Goal: Transaction & Acquisition: Purchase product/service

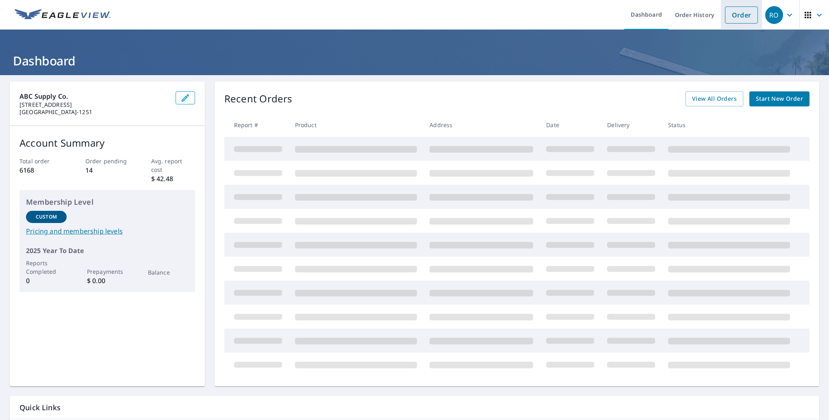
click at [728, 18] on link "Order" at bounding box center [741, 14] width 33 height 17
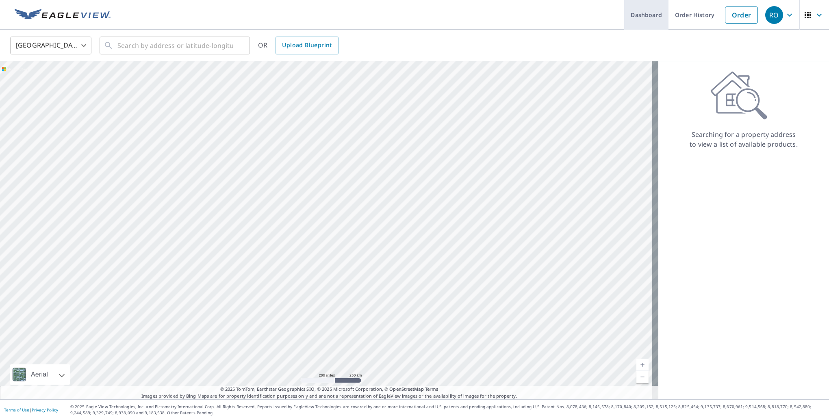
click at [635, 17] on link "Dashboard" at bounding box center [646, 15] width 44 height 30
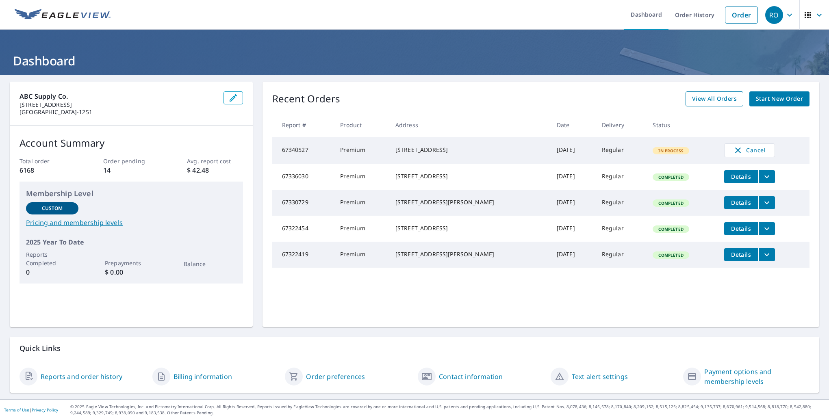
click at [707, 96] on span "View All Orders" at bounding box center [714, 99] width 45 height 10
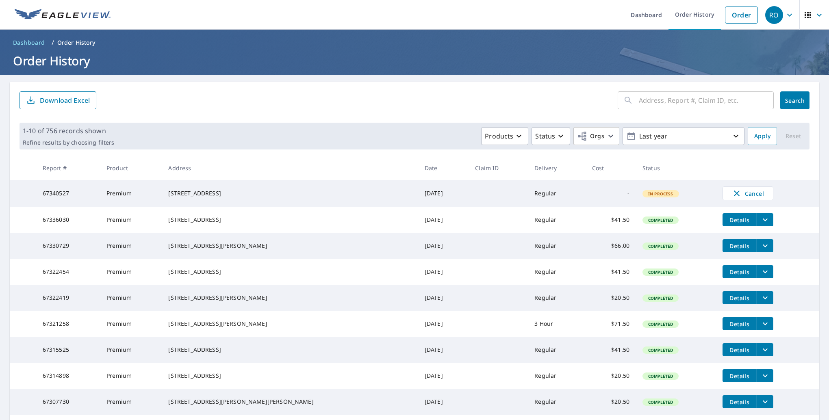
click at [760, 329] on icon "filesDropdownBtn-67321258" at bounding box center [765, 324] width 10 height 10
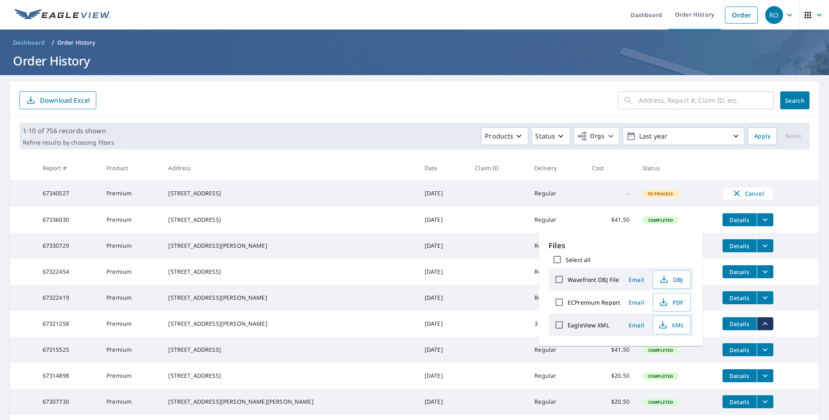
click at [760, 329] on icon "filesDropdownBtn-67321258" at bounding box center [765, 324] width 10 height 10
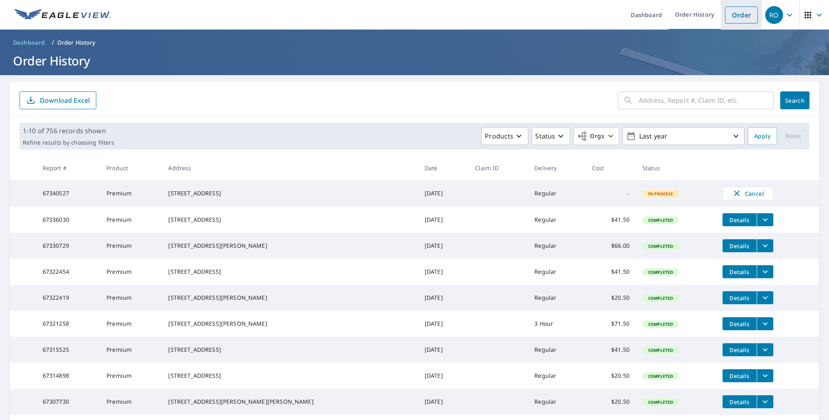
click at [725, 15] on link "Order" at bounding box center [741, 14] width 33 height 17
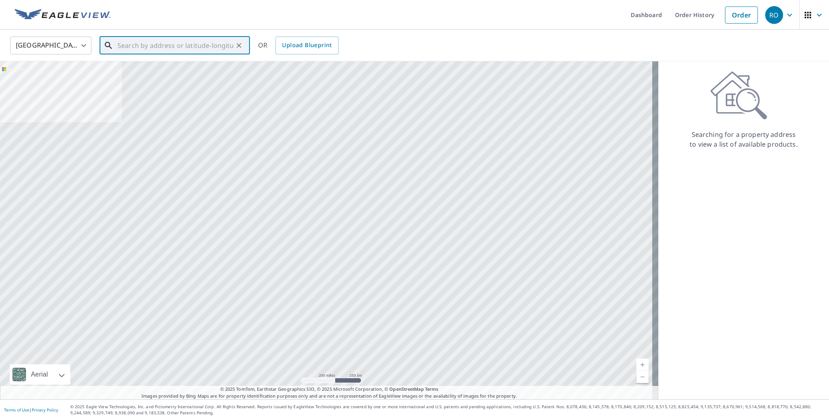
click at [166, 44] on input "text" at bounding box center [175, 45] width 116 height 23
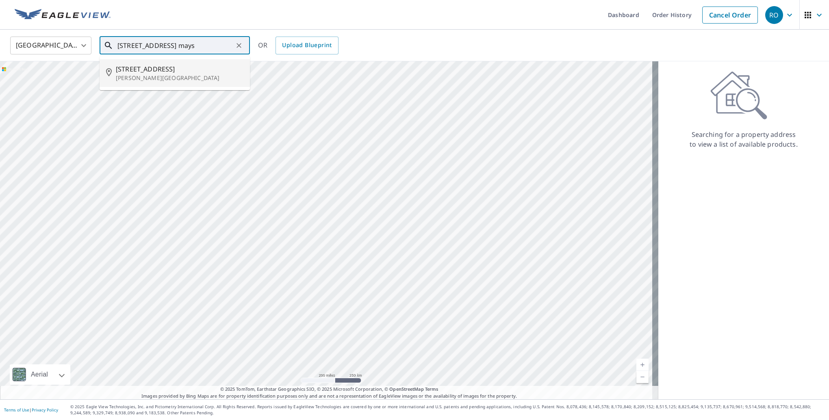
click at [135, 71] on span "[STREET_ADDRESS]" at bounding box center [180, 69] width 128 height 10
type input "[STREET_ADDRESS][PERSON_NAME]"
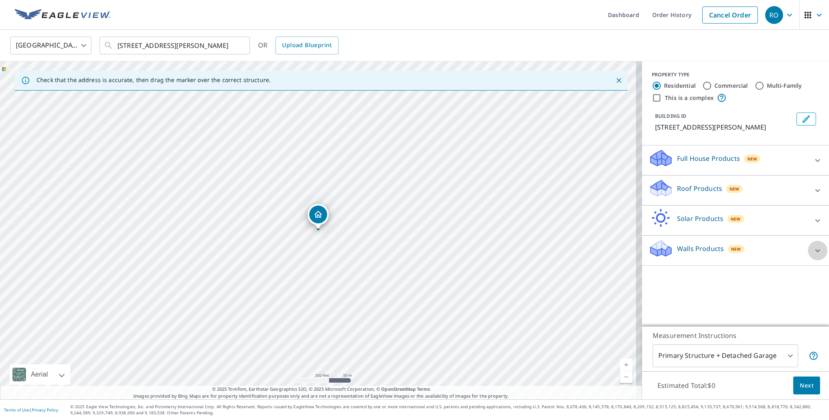
click at [812, 251] on icon at bounding box center [817, 251] width 10 height 10
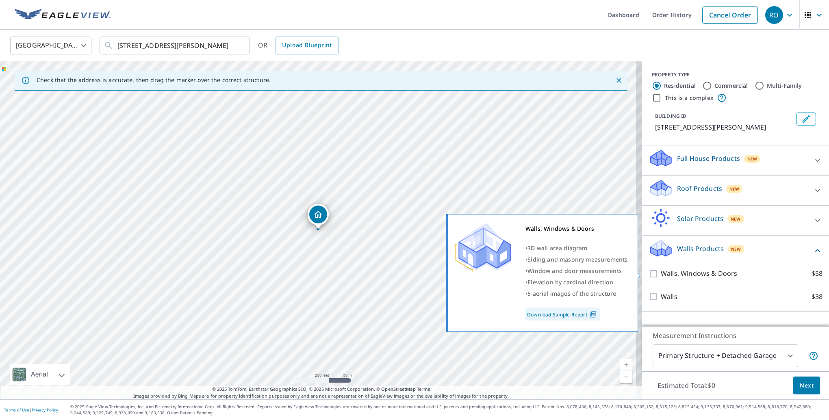
click at [648, 274] on input "Walls, Windows & Doors $58" at bounding box center [654, 274] width 12 height 10
checkbox input "true"
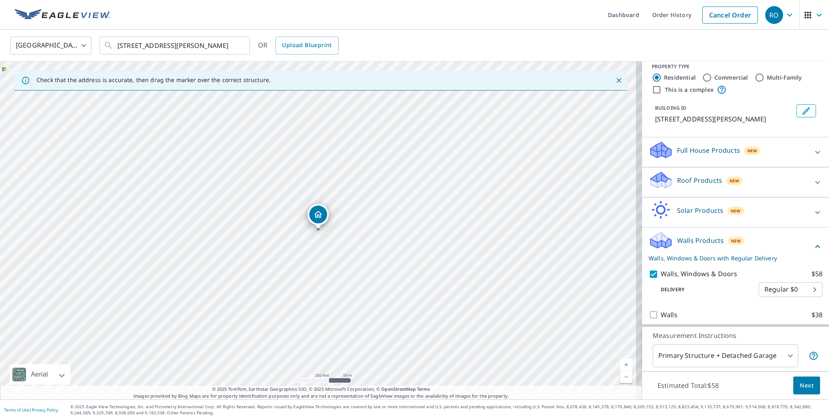
scroll to position [11, 0]
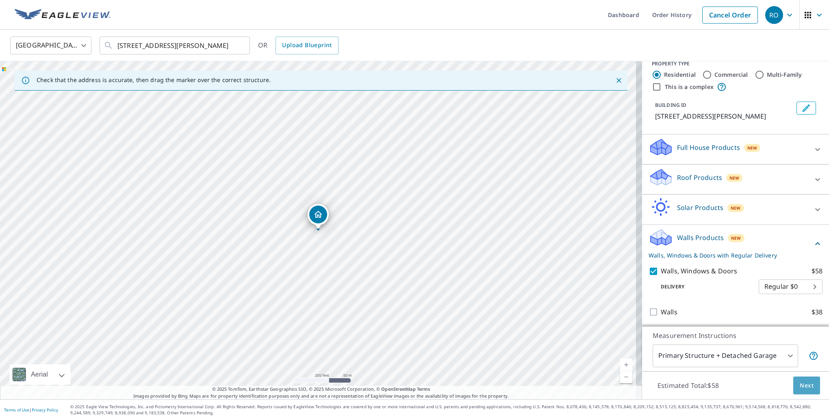
click at [804, 390] on span "Next" at bounding box center [806, 386] width 14 height 10
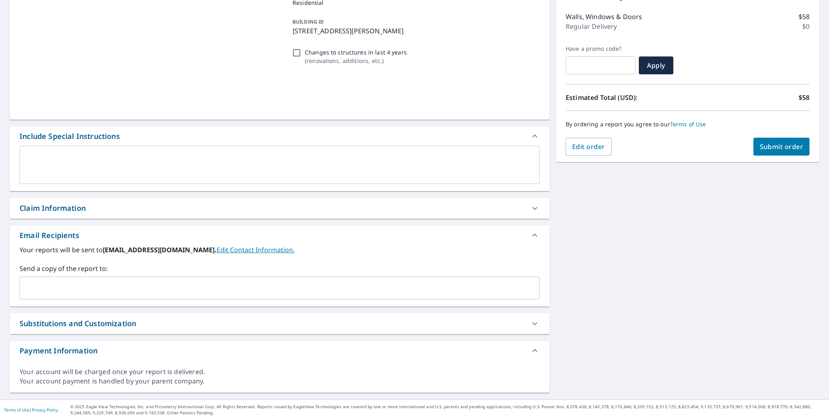
scroll to position [96, 0]
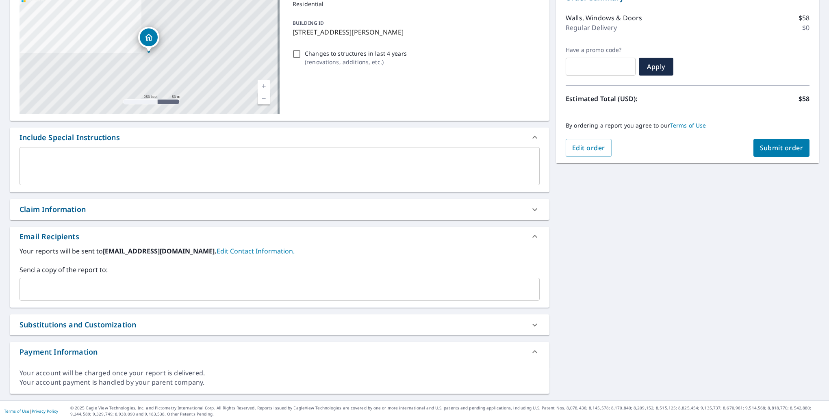
click at [52, 283] on input "text" at bounding box center [273, 289] width 500 height 15
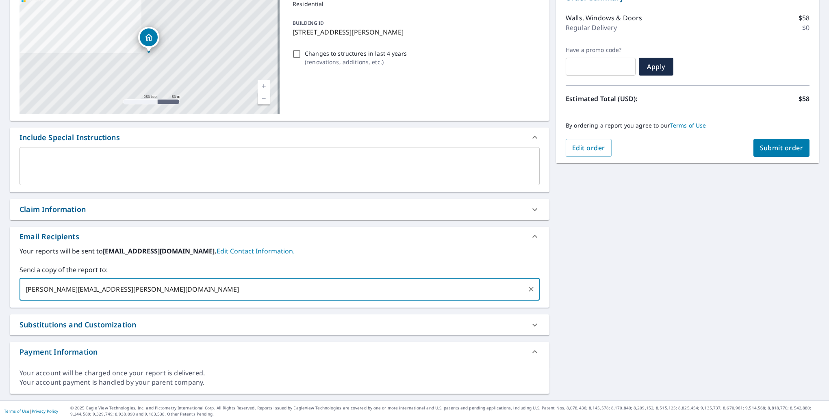
type input "[PERSON_NAME][EMAIL_ADDRESS][PERSON_NAME][DOMAIN_NAME]"
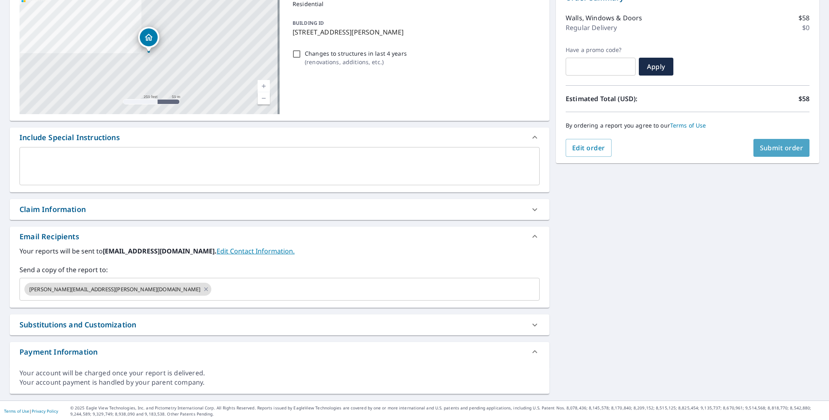
click at [769, 146] on span "Submit order" at bounding box center [781, 147] width 43 height 9
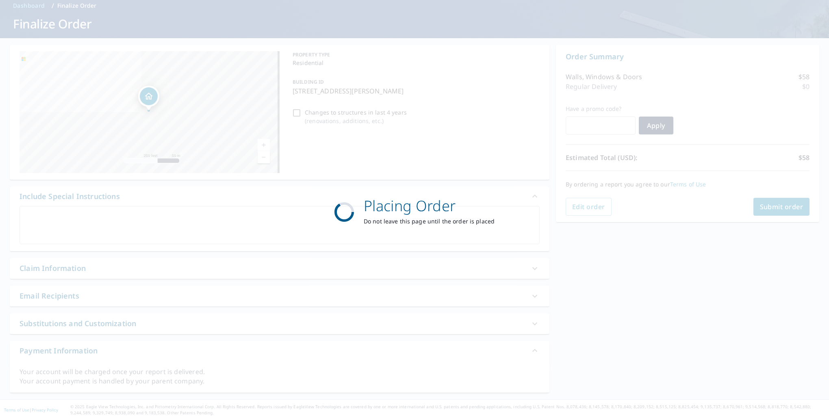
scroll to position [36, 0]
